Goal: Complete application form

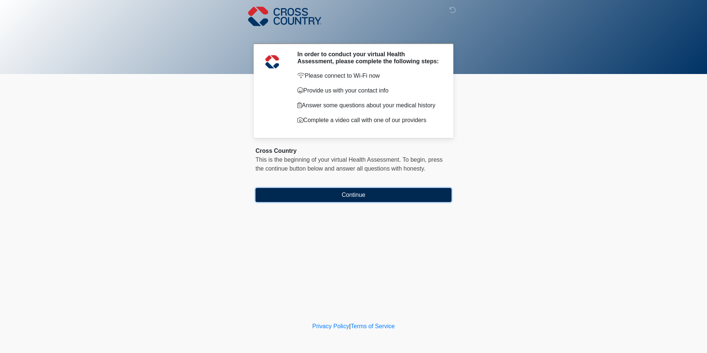
click at [370, 198] on button "Continue" at bounding box center [353, 195] width 196 height 14
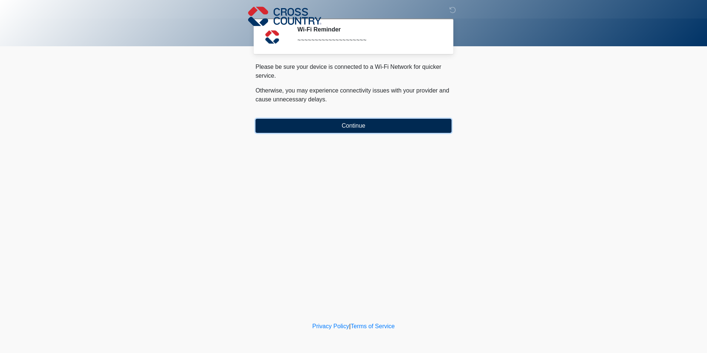
click at [354, 127] on button "Continue" at bounding box center [353, 126] width 196 height 14
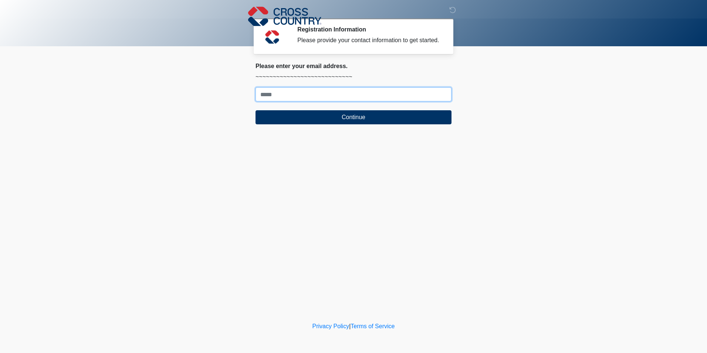
click at [349, 97] on input "Where should we email your response?" at bounding box center [353, 94] width 196 height 14
type input "**********"
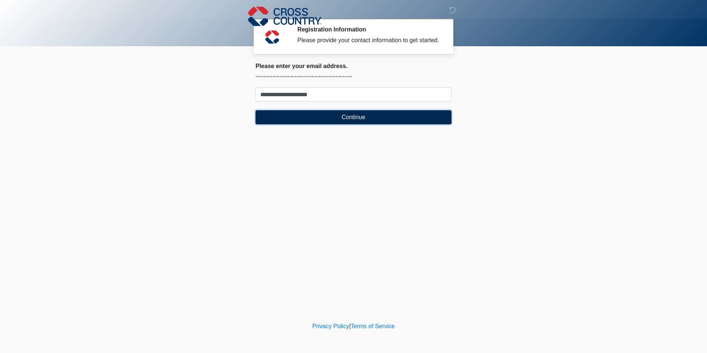
click at [407, 120] on button "Continue" at bounding box center [353, 117] width 196 height 14
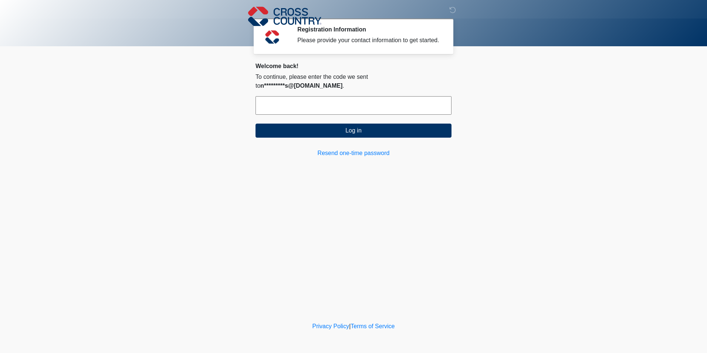
click at [345, 97] on input "text" at bounding box center [353, 105] width 196 height 18
type input "******"
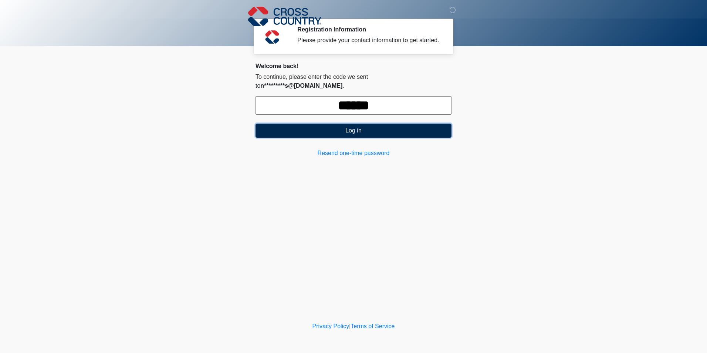
click at [338, 125] on button "Log in" at bounding box center [353, 130] width 196 height 14
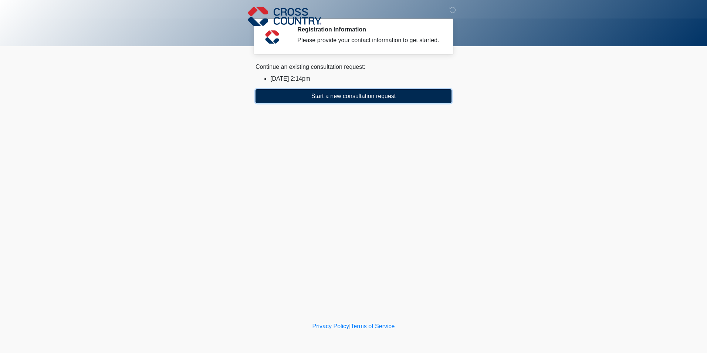
click at [351, 96] on button "Start a new consultation request" at bounding box center [353, 96] width 196 height 14
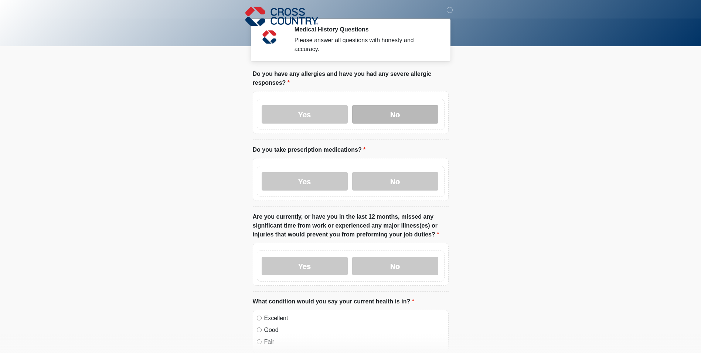
click at [395, 110] on label "No" at bounding box center [395, 114] width 86 height 18
click at [405, 174] on label "No" at bounding box center [395, 181] width 86 height 18
click at [404, 259] on label "No" at bounding box center [395, 266] width 86 height 18
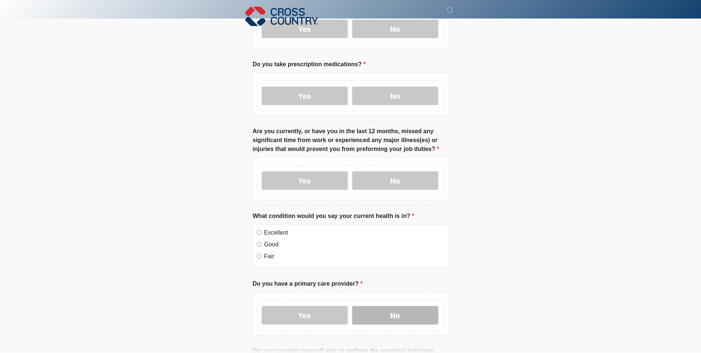
scroll to position [111, 0]
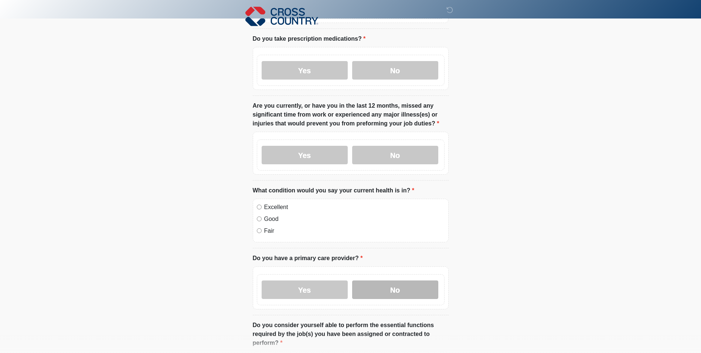
click at [391, 286] on label "No" at bounding box center [395, 289] width 86 height 18
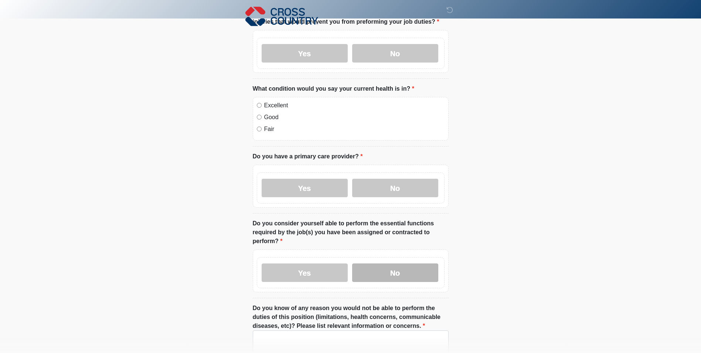
scroll to position [222, 0]
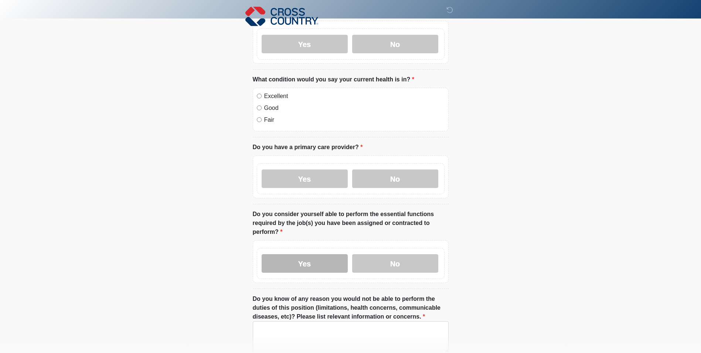
click at [310, 258] on label "Yes" at bounding box center [305, 263] width 86 height 18
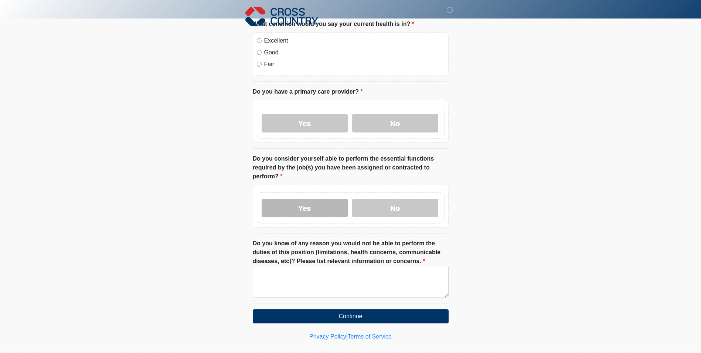
scroll to position [281, 0]
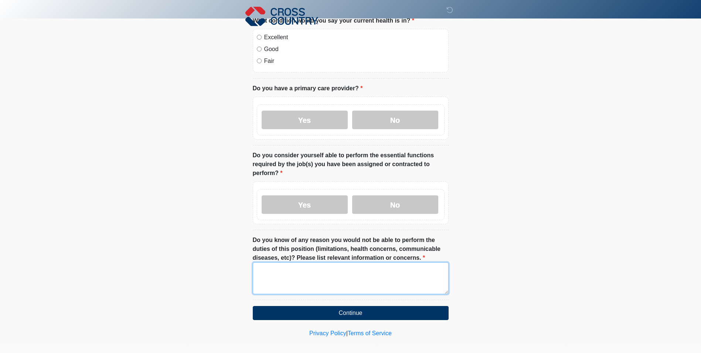
click at [276, 268] on textarea "Do you know of any reason you would not be able to perform the duties of this p…" at bounding box center [351, 278] width 196 height 32
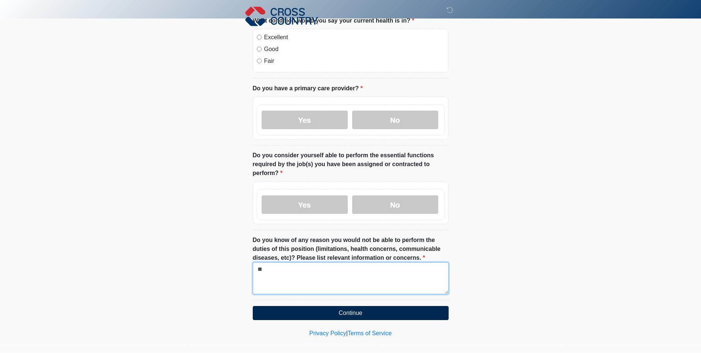
type textarea "**"
click at [320, 309] on button "Continue" at bounding box center [351, 313] width 196 height 14
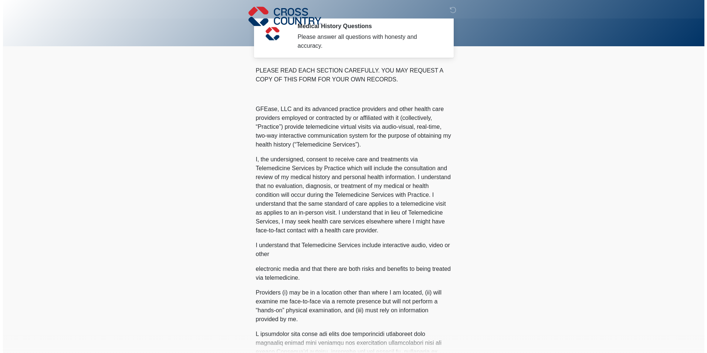
scroll to position [0, 0]
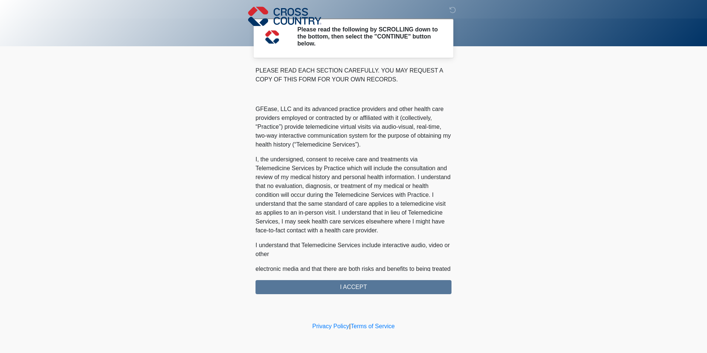
click at [362, 286] on div "PLEASE READ EACH SECTION CAREFULLY. YOU MAY REQUEST A COPY OF THIS FORM FOR YOU…" at bounding box center [353, 180] width 196 height 228
click at [374, 289] on div "PLEASE READ EACH SECTION CAREFULLY. YOU MAY REQUEST A COPY OF THIS FORM FOR YOU…" at bounding box center [353, 180] width 196 height 228
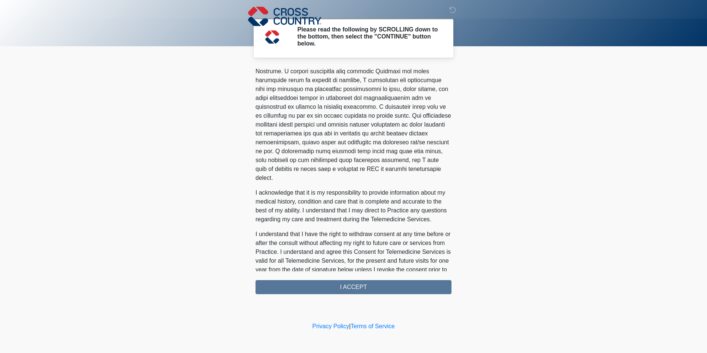
scroll to position [387, 0]
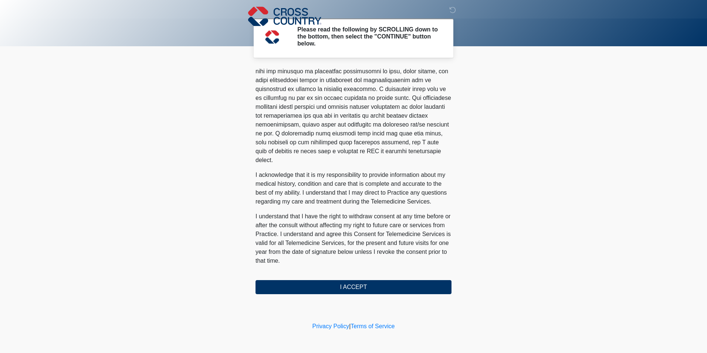
click at [445, 267] on div "PLEASE READ EACH SECTION CAREFULLY. YOU MAY REQUEST A COPY OF THIS FORM FOR YOU…" at bounding box center [353, 168] width 196 height 205
click at [348, 288] on button "I ACCEPT" at bounding box center [353, 287] width 196 height 14
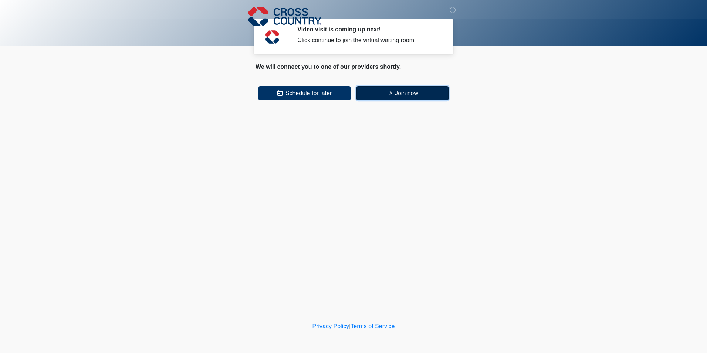
click at [391, 95] on icon at bounding box center [389, 93] width 5 height 6
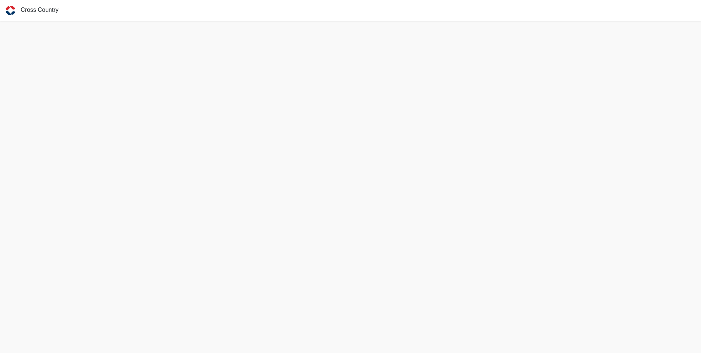
scroll to position [2, 0]
